Goal: Task Accomplishment & Management: Manage account settings

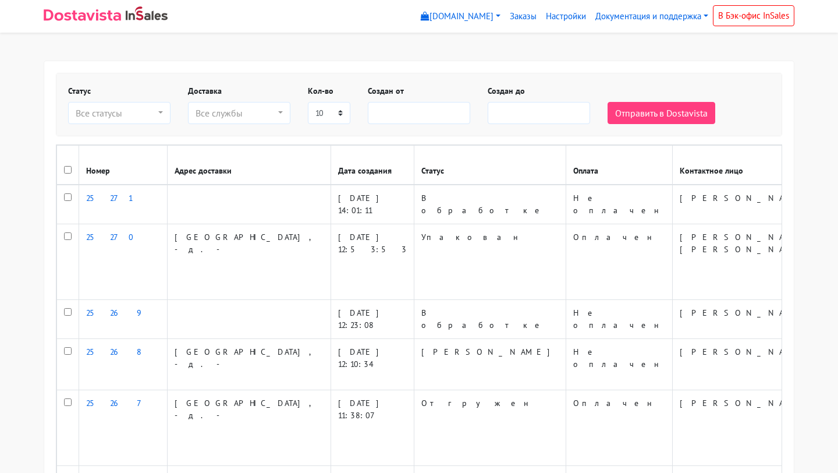
select select
click at [557, 17] on link "Настройки" at bounding box center [565, 16] width 49 height 23
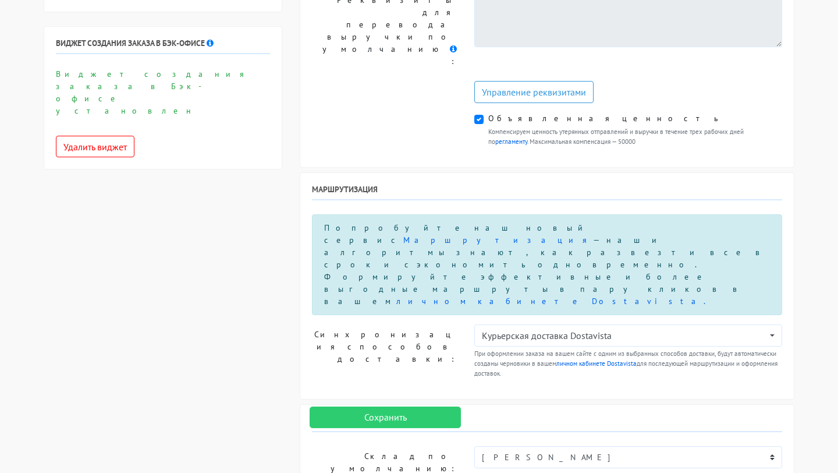
scroll to position [577, 0]
